Goal: Navigation & Orientation: Go to known website

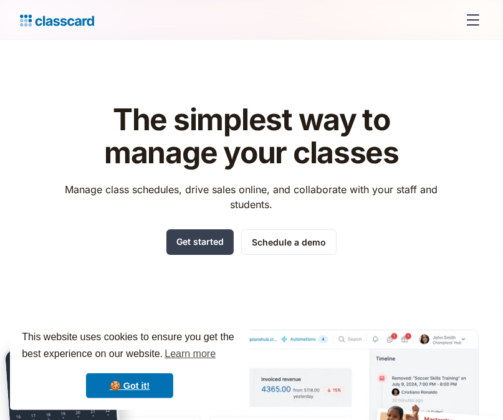
click at [472, 21] on div "menu" at bounding box center [473, 20] width 30 height 30
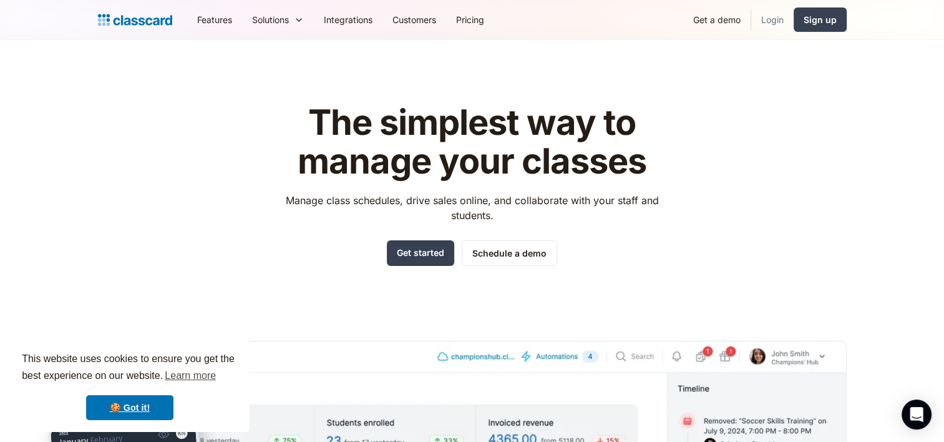
click at [503, 17] on link "Login" at bounding box center [772, 20] width 42 height 28
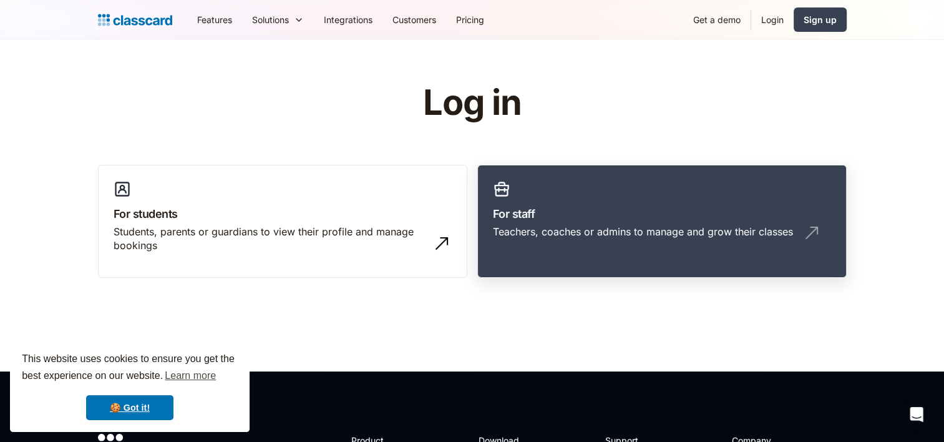
click at [660, 230] on div "Teachers, coaches or admins to manage and grow their classes" at bounding box center [643, 232] width 300 height 14
